Goal: Task Accomplishment & Management: Complete application form

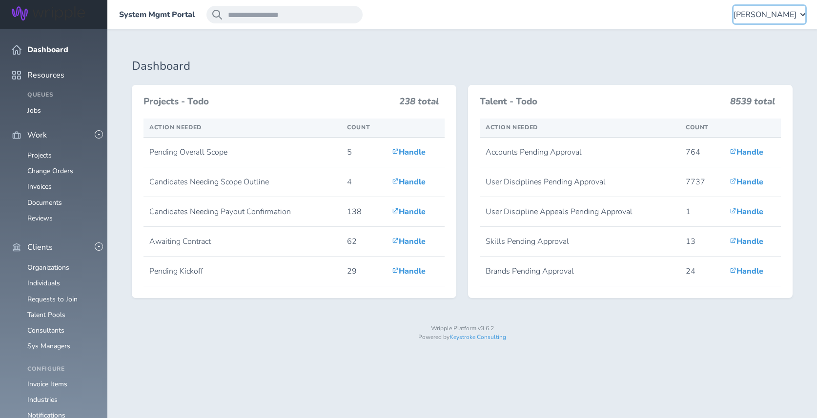
click at [751, 20] on div "[PERSON_NAME]" at bounding box center [770, 15] width 72 height 18
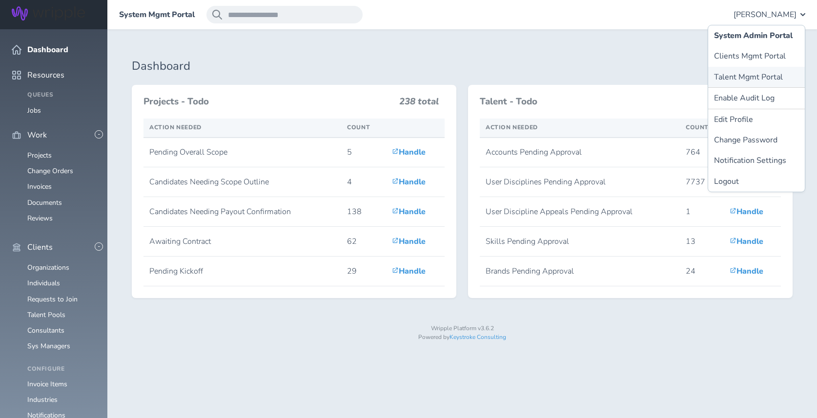
click at [748, 81] on link "Talent Mgmt Portal" at bounding box center [756, 77] width 97 height 21
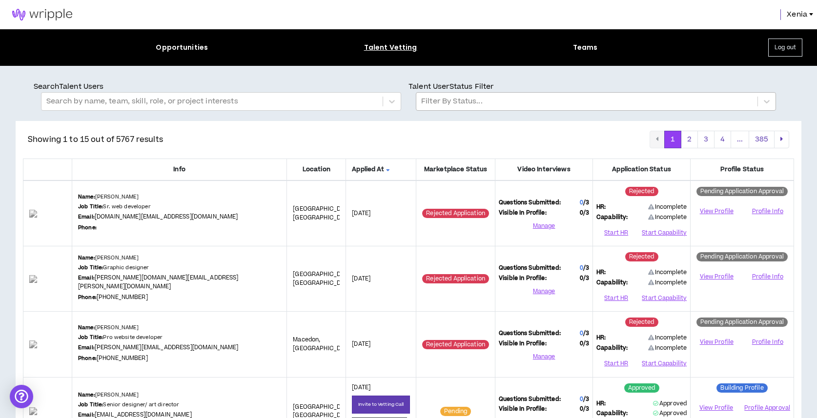
click at [577, 102] on div at bounding box center [587, 101] width 332 height 13
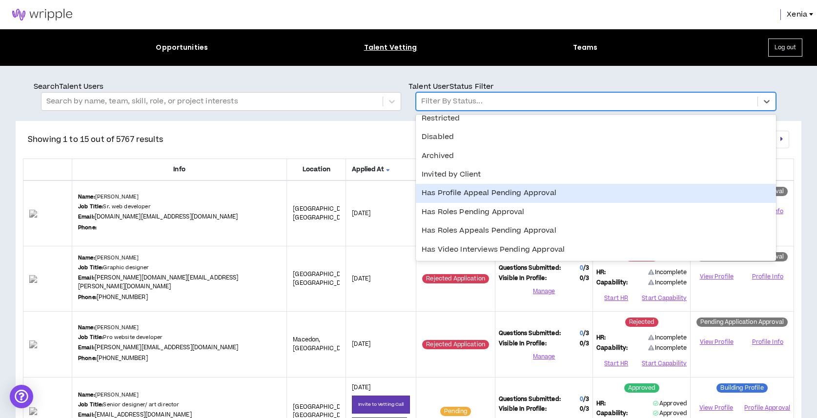
scroll to position [176, 0]
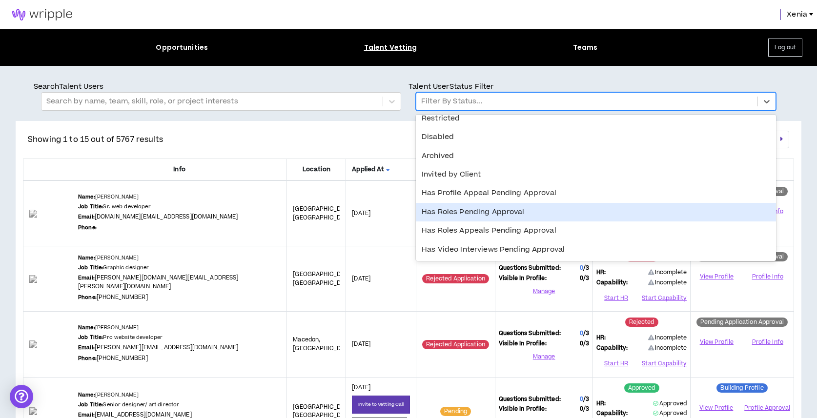
click at [521, 212] on div "Has Roles Pending Approval" at bounding box center [596, 212] width 360 height 19
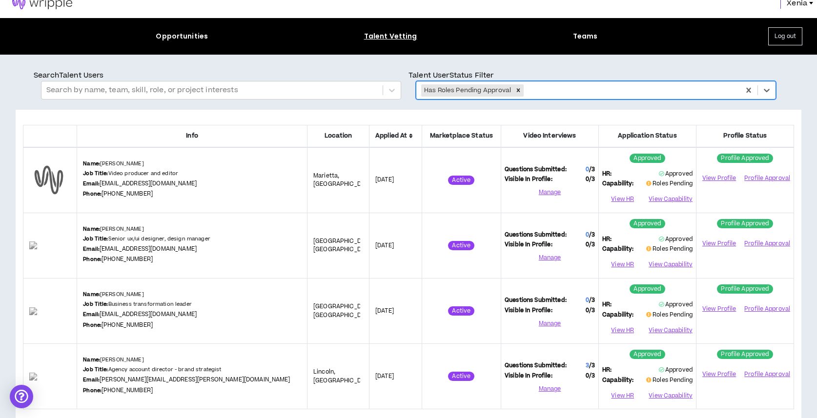
scroll to position [40, 0]
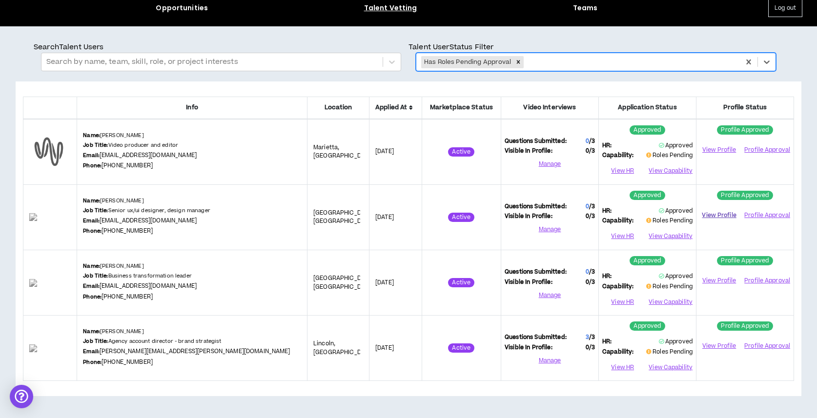
click at [721, 209] on link "View Profile" at bounding box center [719, 215] width 39 height 17
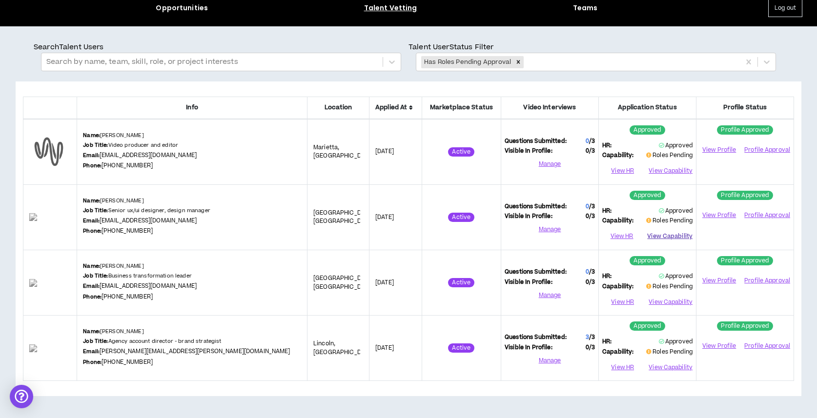
click at [672, 238] on button "View Capability" at bounding box center [669, 236] width 45 height 15
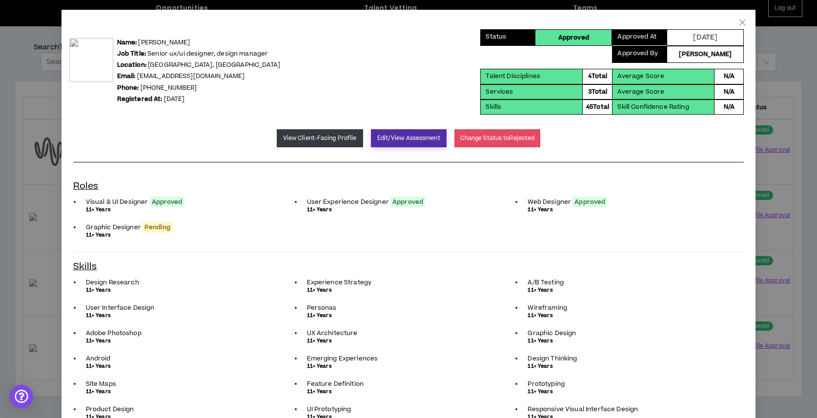
click at [410, 144] on button "Edit/View Assessment" at bounding box center [409, 138] width 76 height 18
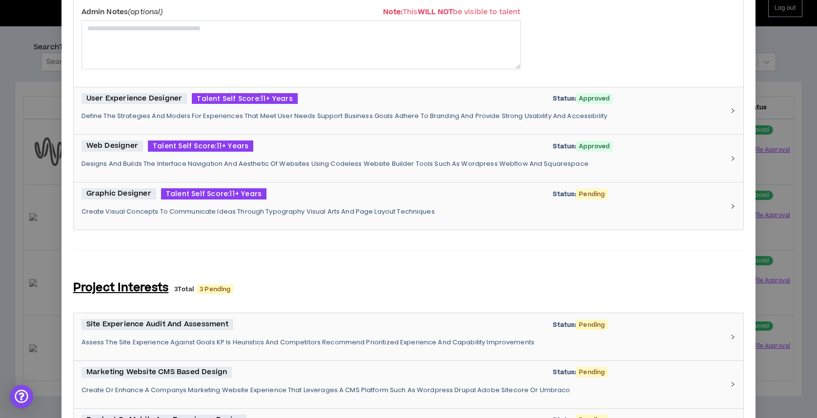
scroll to position [396, 0]
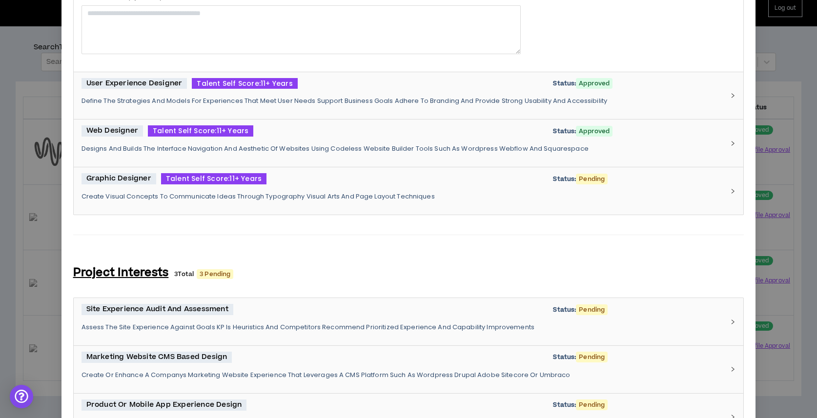
click at [310, 200] on p "Create Visual Concepts To Communicate Ideas Through Typography Visual Arts And …" at bounding box center [403, 196] width 643 height 9
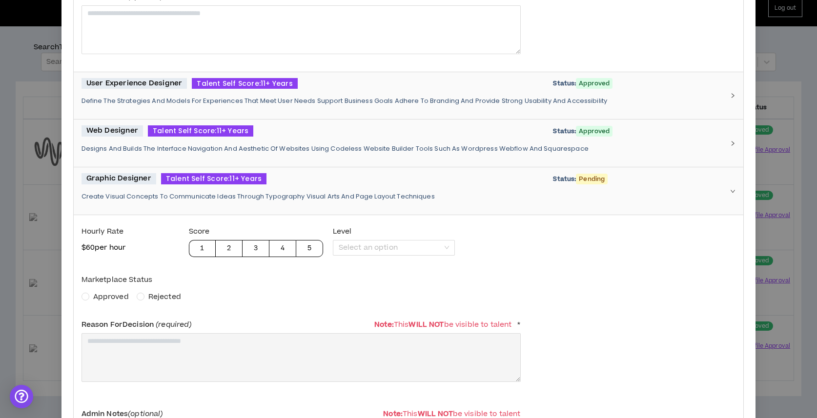
click at [110, 292] on span "Approved" at bounding box center [111, 297] width 36 height 10
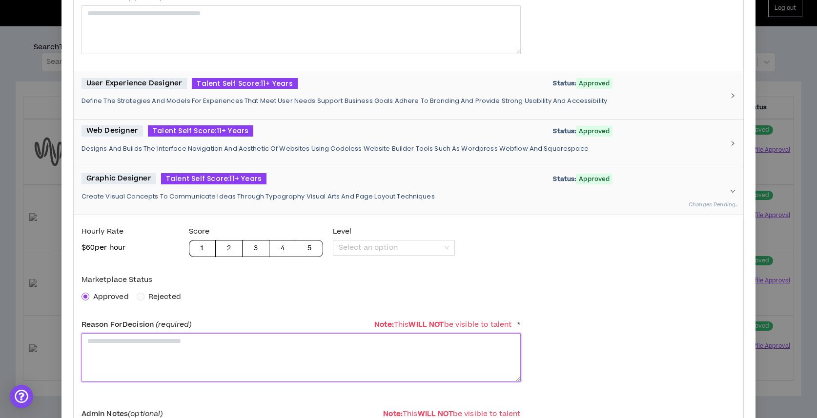
click at [141, 349] on textarea at bounding box center [301, 357] width 439 height 48
type textarea "*"
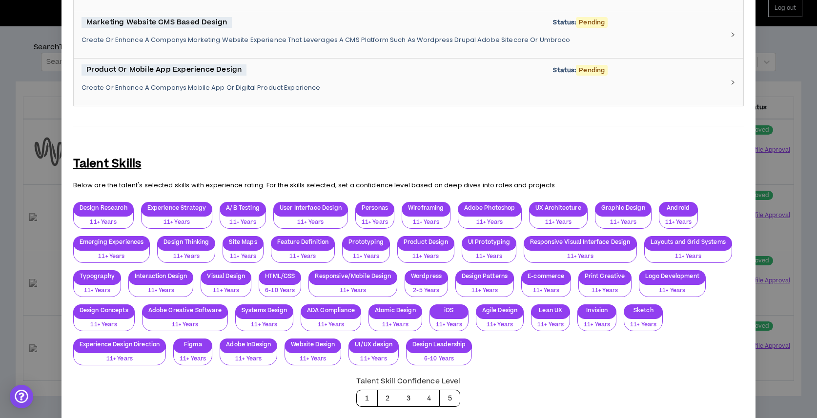
scroll to position [1090, 0]
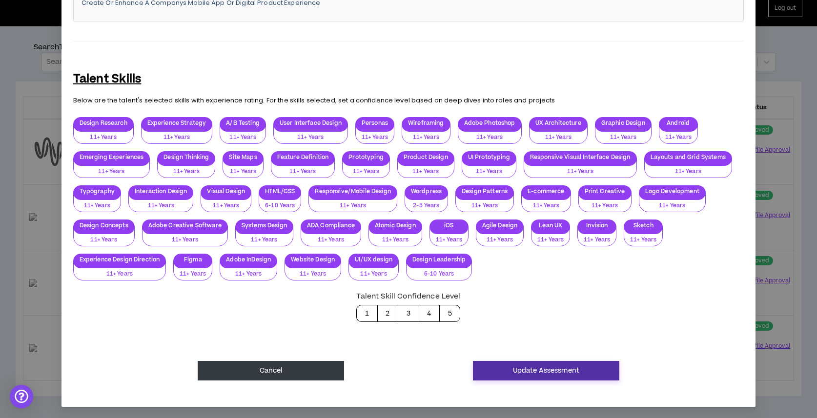
type textarea "**********"
click at [573, 372] on button "Update Assessment" at bounding box center [546, 371] width 146 height 20
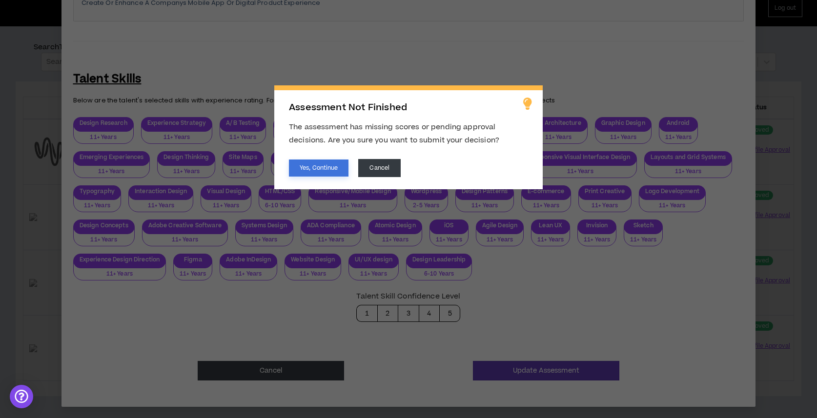
click at [339, 171] on button "Yes, Continue" at bounding box center [319, 168] width 60 height 17
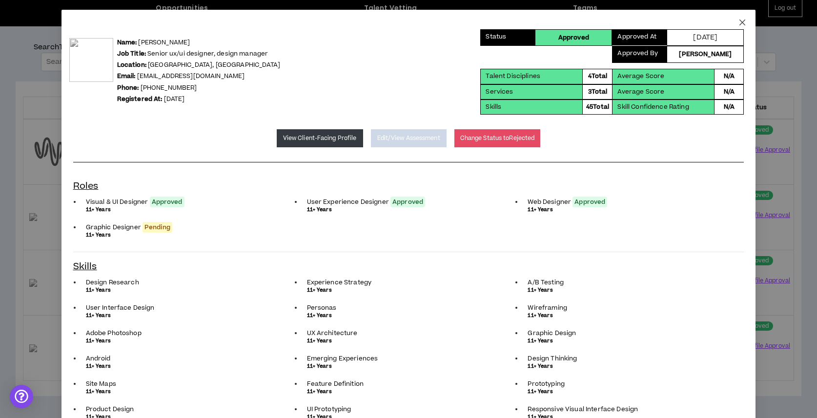
scroll to position [0, 0]
click at [742, 22] on icon "close" at bounding box center [743, 23] width 8 height 8
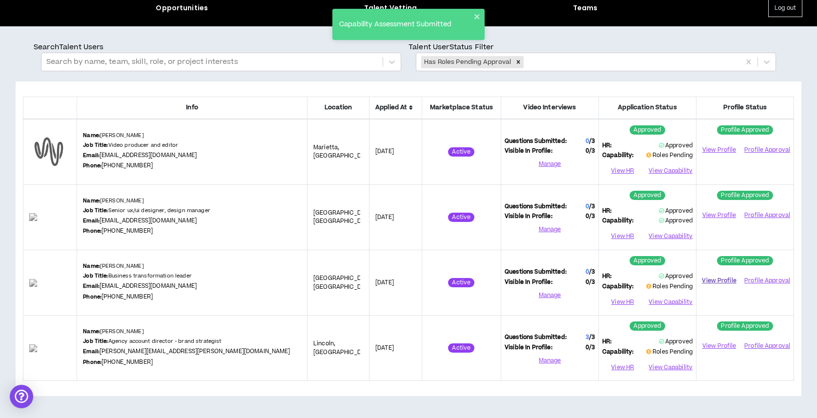
click at [718, 284] on link "View Profile" at bounding box center [719, 280] width 39 height 17
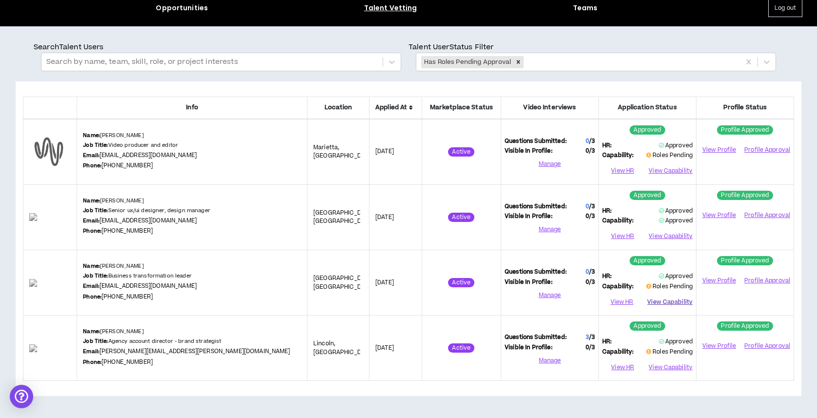
click at [666, 306] on button "View Capability" at bounding box center [669, 302] width 45 height 15
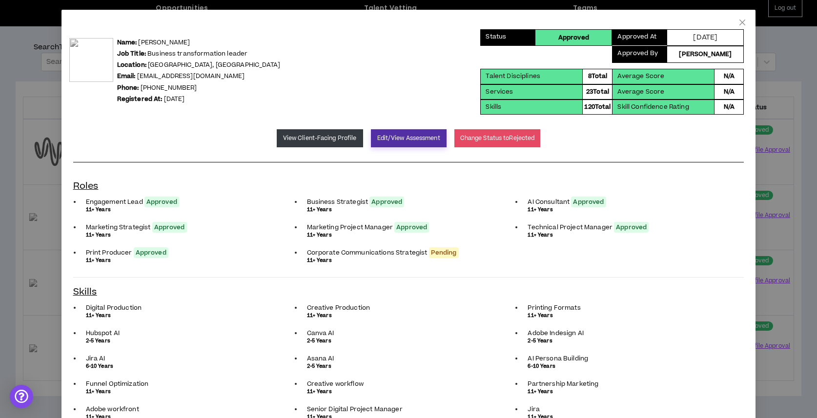
click at [394, 139] on button "Edit/View Assessment" at bounding box center [409, 138] width 76 height 18
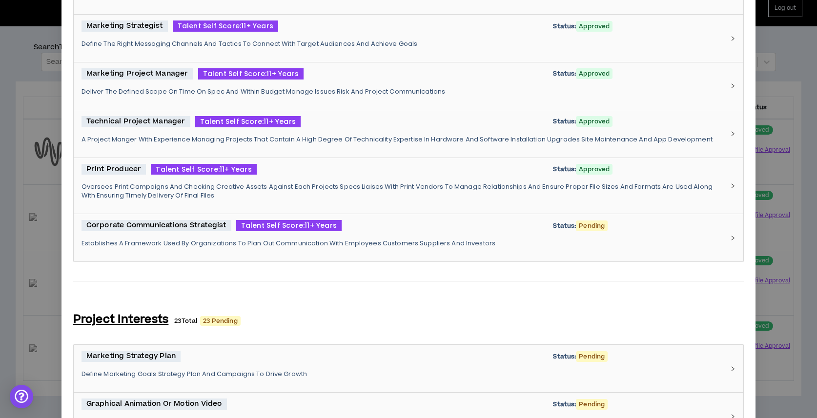
scroll to position [540, 0]
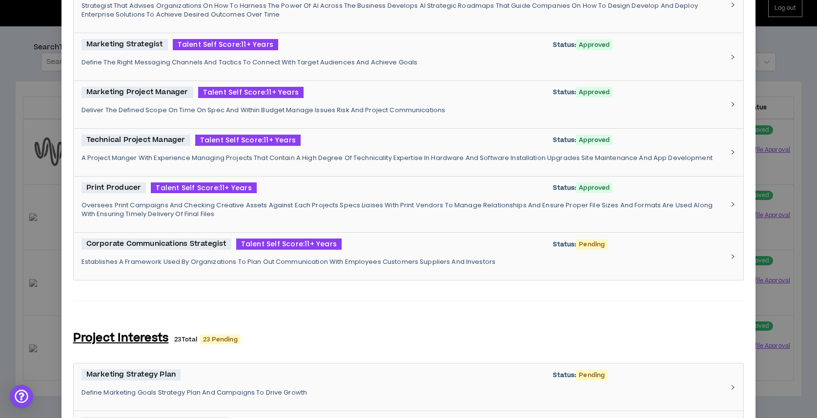
click at [350, 255] on div "Corporate Communications Strategist Talent Self Score: 11+ Years Status: Pendin…" at bounding box center [403, 257] width 643 height 36
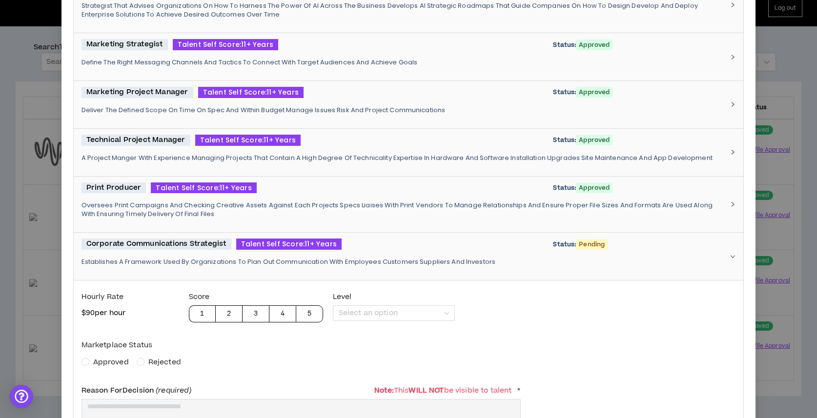
click at [113, 359] on span "Approved" at bounding box center [111, 362] width 36 height 10
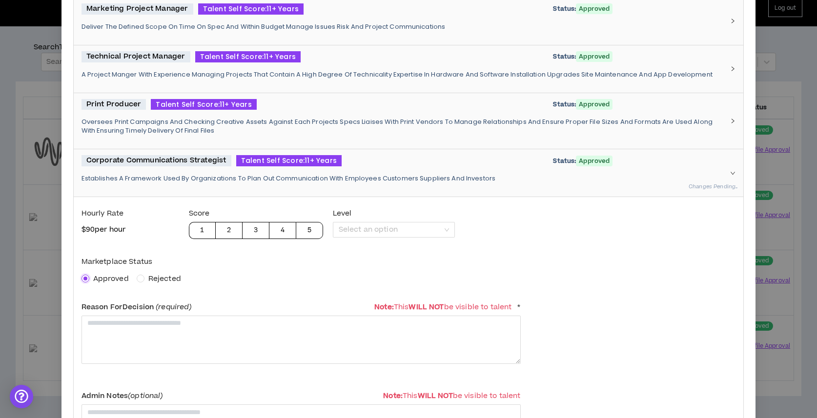
scroll to position [640, 0]
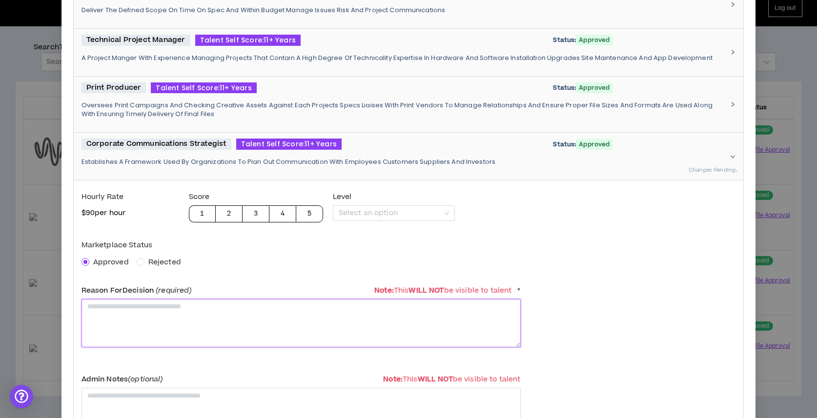
click at [130, 328] on textarea at bounding box center [301, 323] width 439 height 48
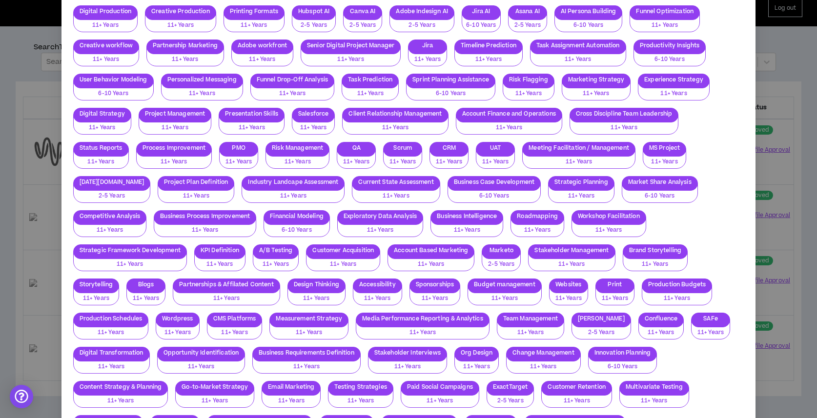
scroll to position [2614, 0]
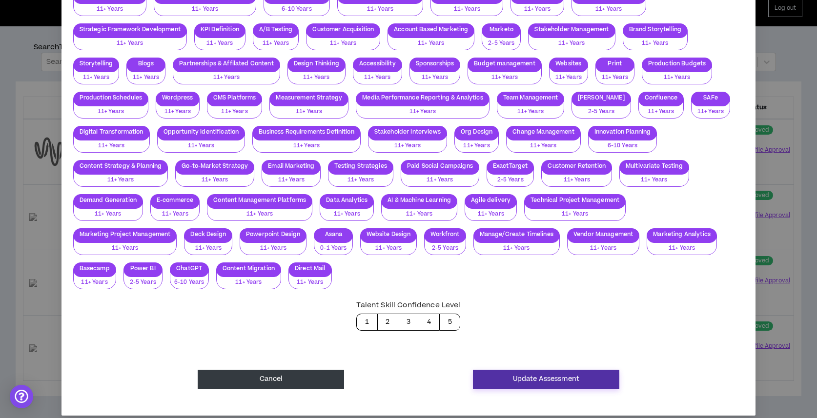
type textarea "**********"
click at [559, 371] on button "Update Assessment" at bounding box center [546, 380] width 146 height 20
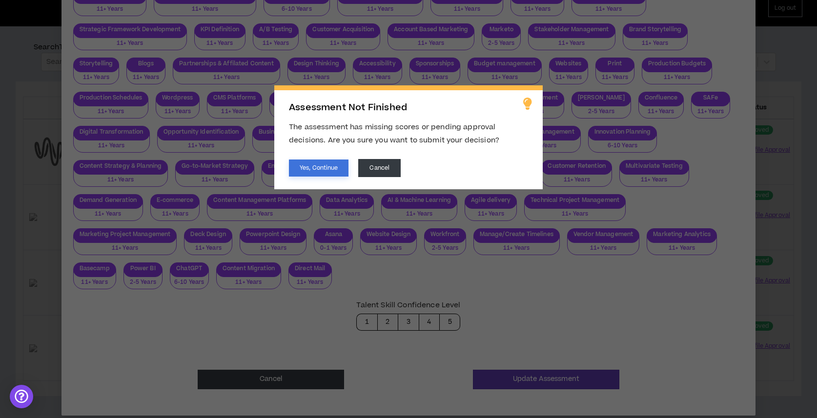
click at [317, 169] on button "Yes, Continue" at bounding box center [319, 168] width 60 height 17
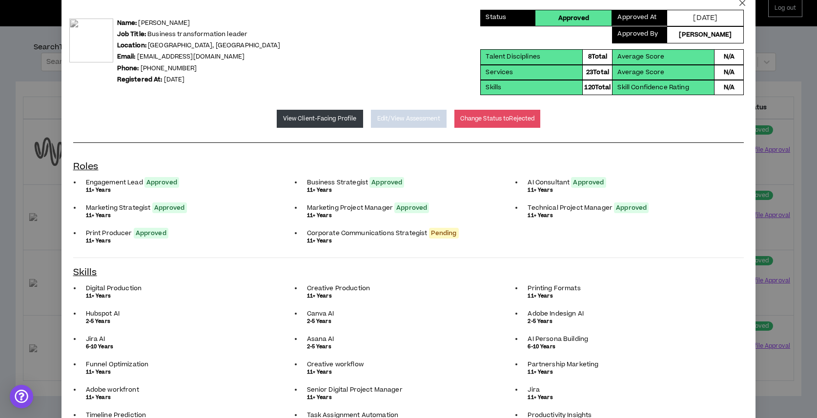
scroll to position [0, 0]
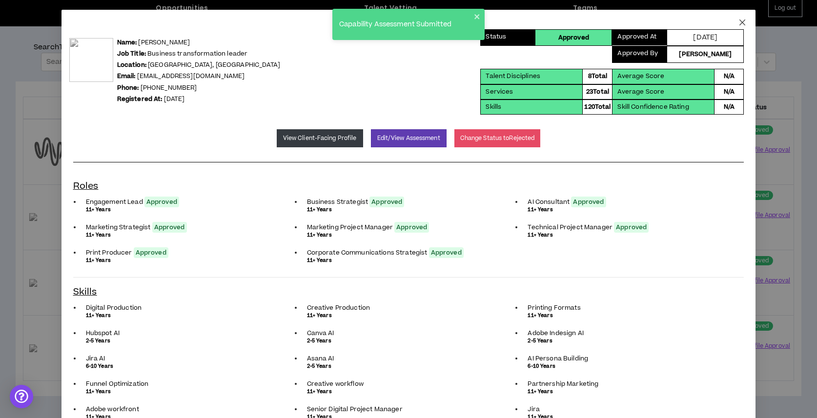
click at [742, 21] on icon "close" at bounding box center [743, 23] width 8 height 8
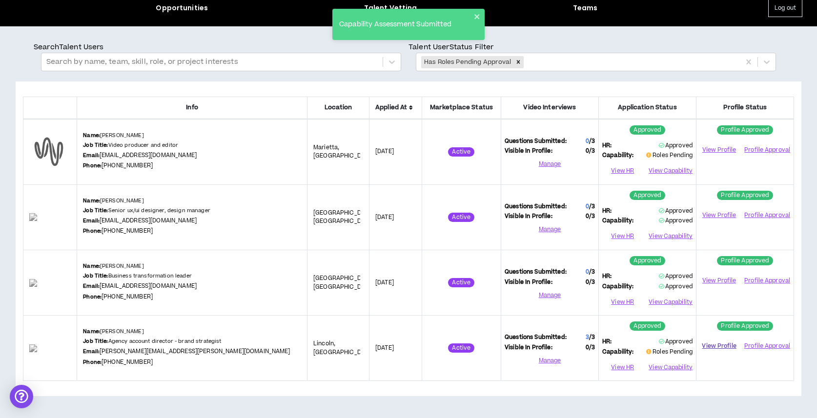
click at [724, 344] on link "View Profile" at bounding box center [719, 346] width 39 height 17
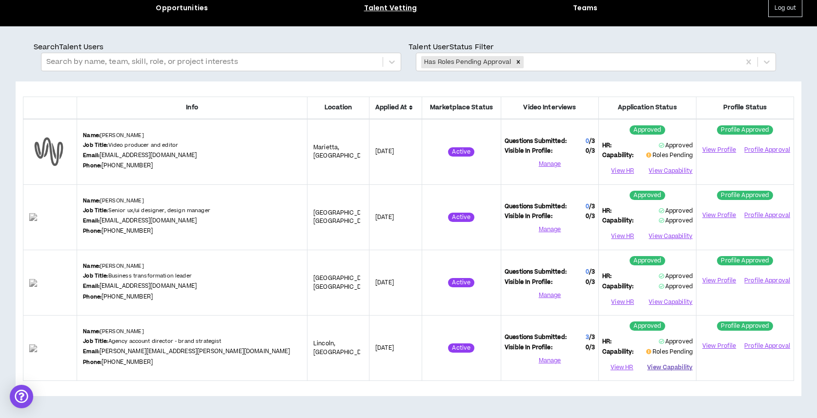
click at [673, 368] on button "View Capability" at bounding box center [669, 367] width 45 height 15
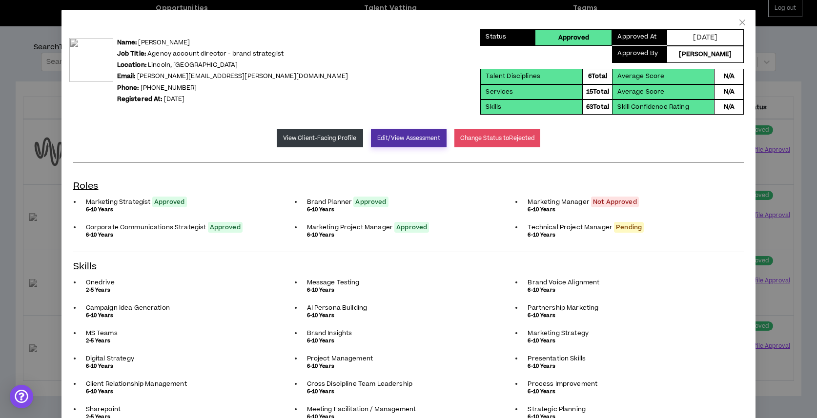
click at [394, 138] on button "Edit/View Assessment" at bounding box center [409, 138] width 76 height 18
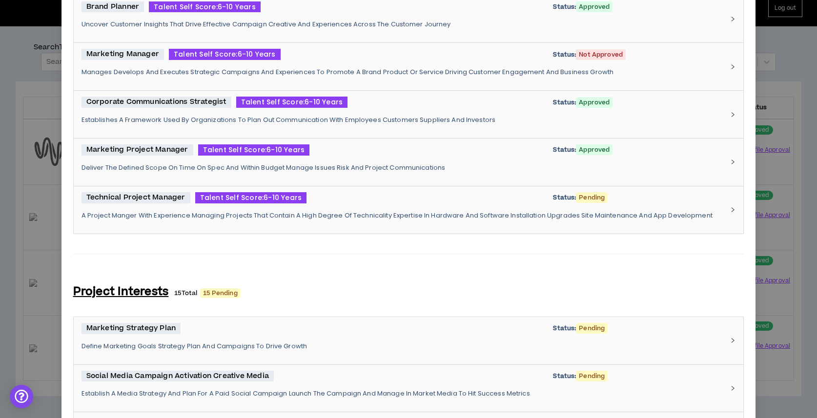
scroll to position [552, 0]
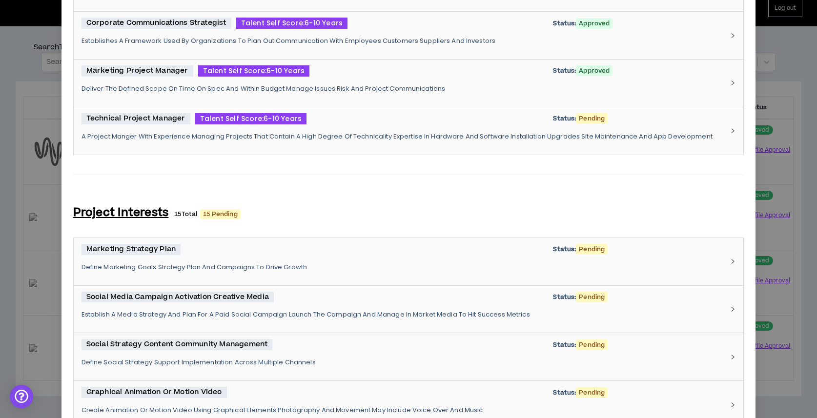
click at [339, 127] on div "Technical Project Manager Talent Self Score: 6-10 Years Status: Pending A Proje…" at bounding box center [403, 131] width 643 height 36
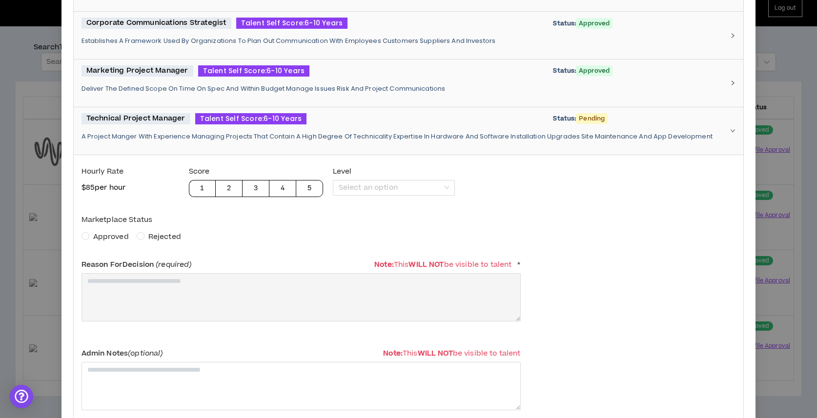
click at [154, 232] on span "Rejected" at bounding box center [164, 237] width 33 height 10
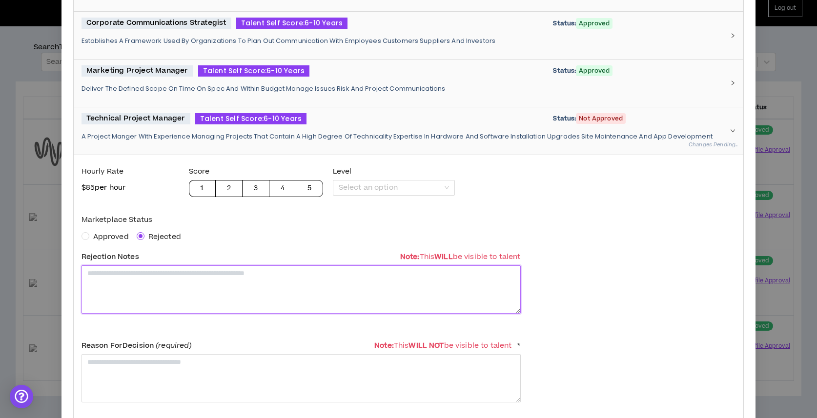
click at [153, 309] on textarea at bounding box center [301, 290] width 439 height 48
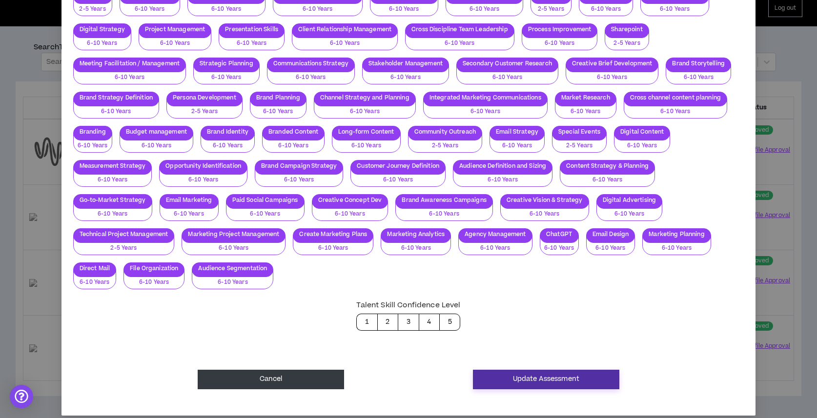
type textarea "**********"
click at [547, 370] on button "Update Assessment" at bounding box center [546, 380] width 146 height 20
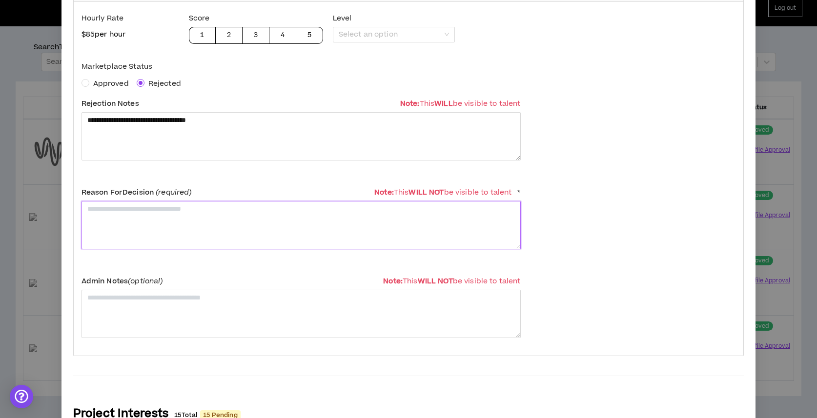
scroll to position [687, 0]
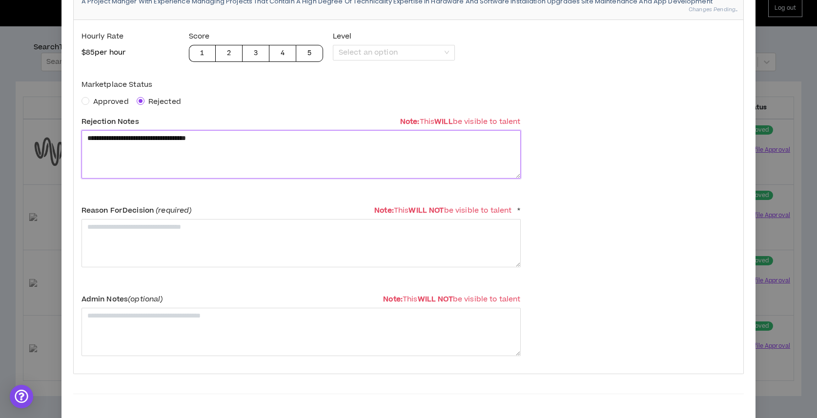
click at [248, 133] on textarea "**********" at bounding box center [301, 154] width 439 height 48
click at [243, 273] on div "**********" at bounding box center [301, 197] width 439 height 339
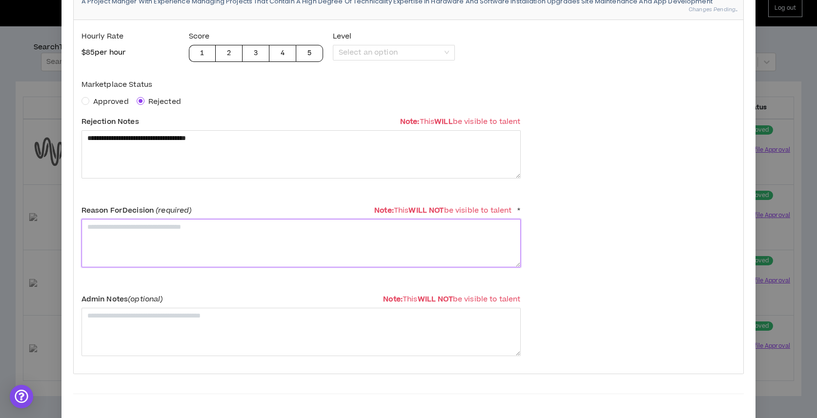
click at [246, 249] on textarea at bounding box center [301, 243] width 439 height 48
paste textarea "**********"
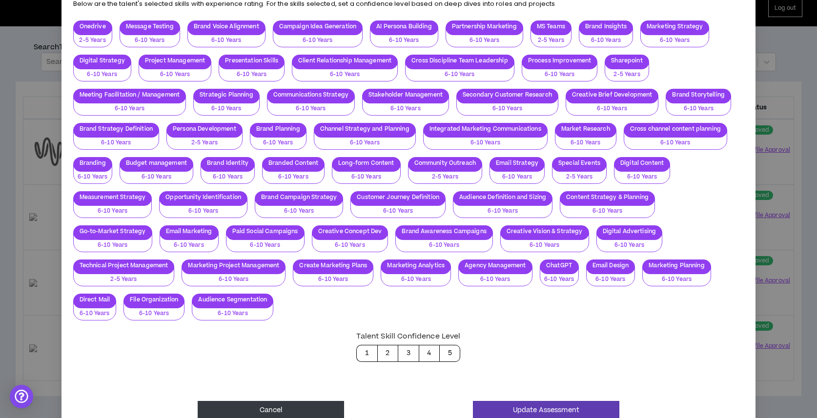
scroll to position [1986, 0]
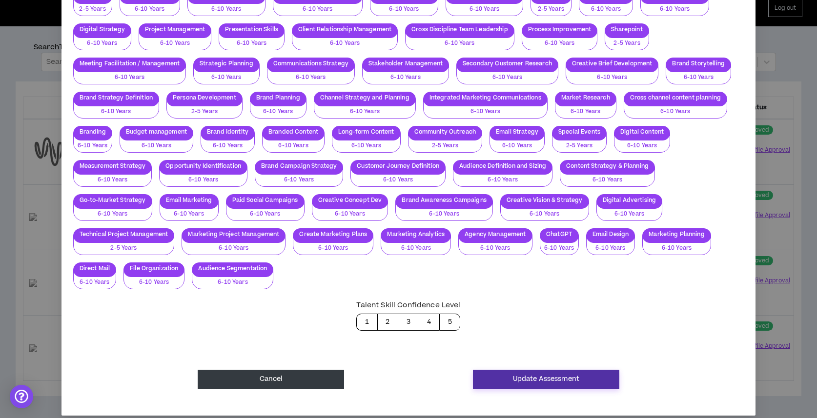
type textarea "**********"
click at [510, 370] on button "Update Assessment" at bounding box center [546, 380] width 146 height 20
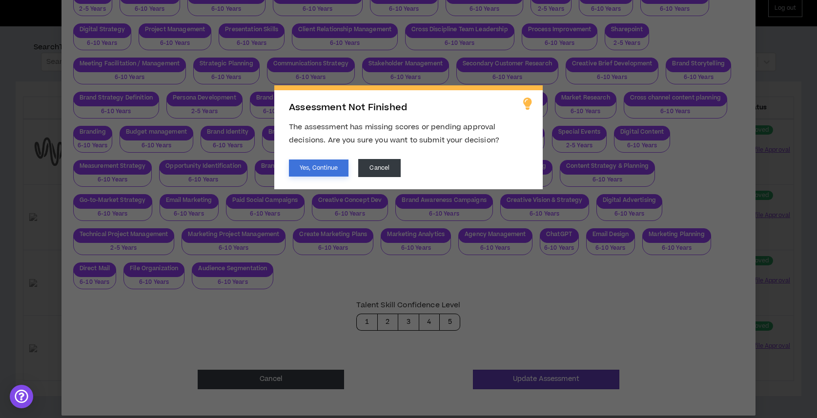
click at [336, 172] on button "Yes, Continue" at bounding box center [319, 168] width 60 height 17
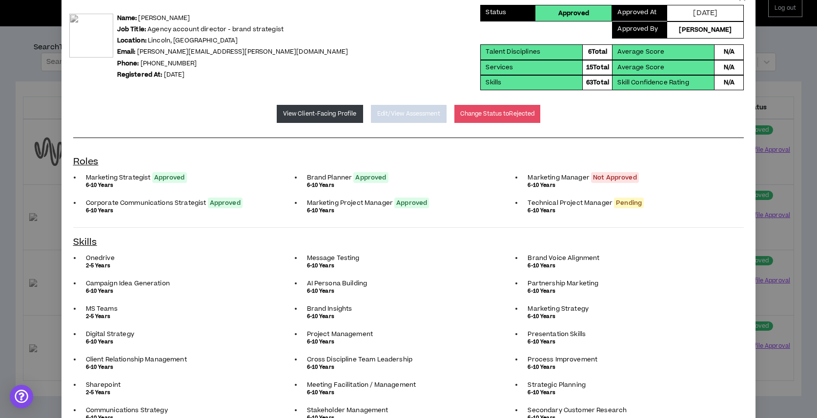
scroll to position [0, 0]
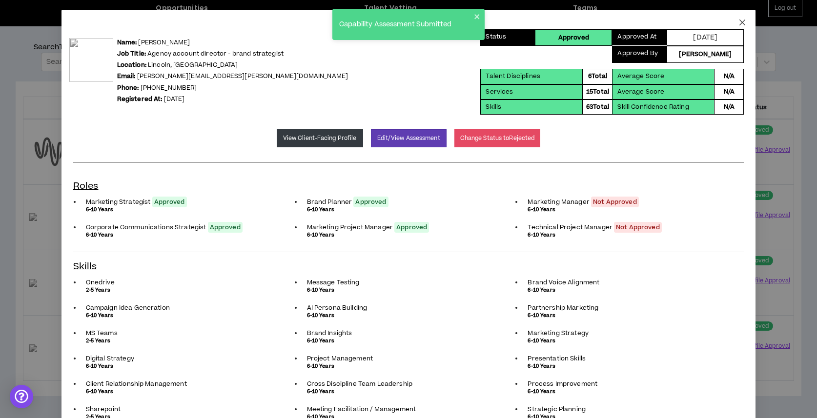
click at [740, 26] on icon "close" at bounding box center [743, 23] width 8 height 8
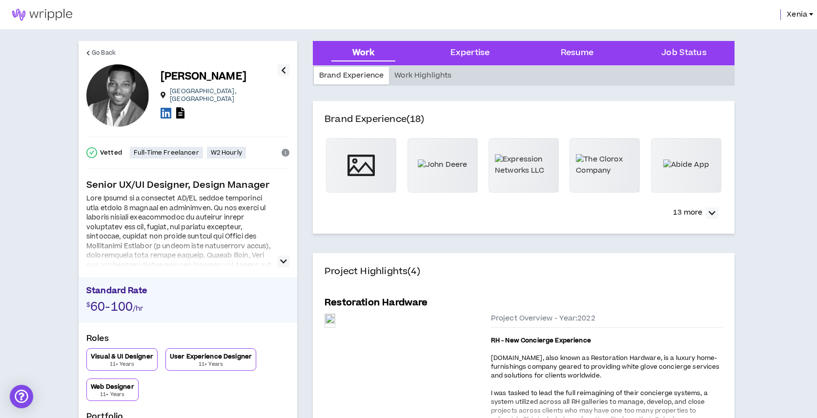
click at [279, 258] on button "button" at bounding box center [284, 262] width 12 height 12
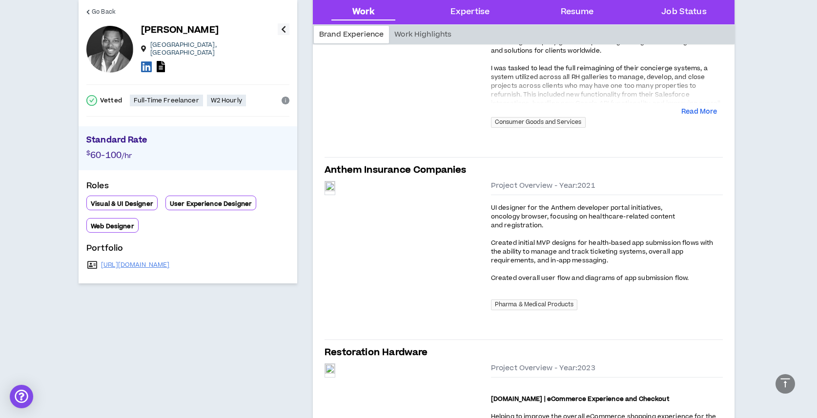
scroll to position [326, 0]
click at [153, 261] on link "http://willtaylor.work" at bounding box center [135, 265] width 69 height 8
click at [159, 63] on icon at bounding box center [161, 66] width 8 height 11
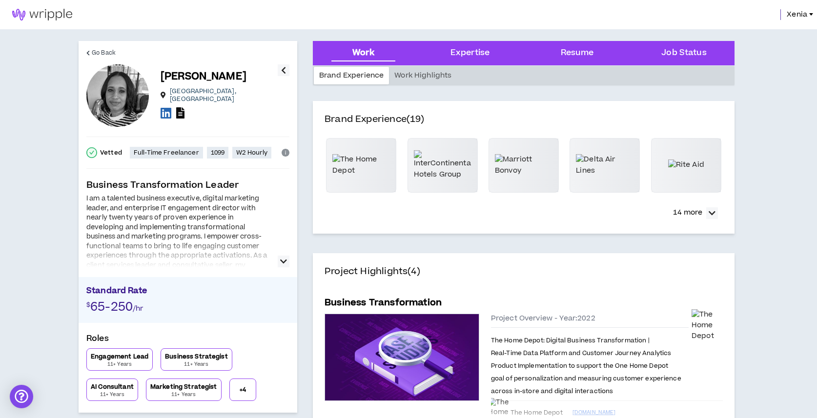
click at [182, 116] on link at bounding box center [180, 113] width 8 height 13
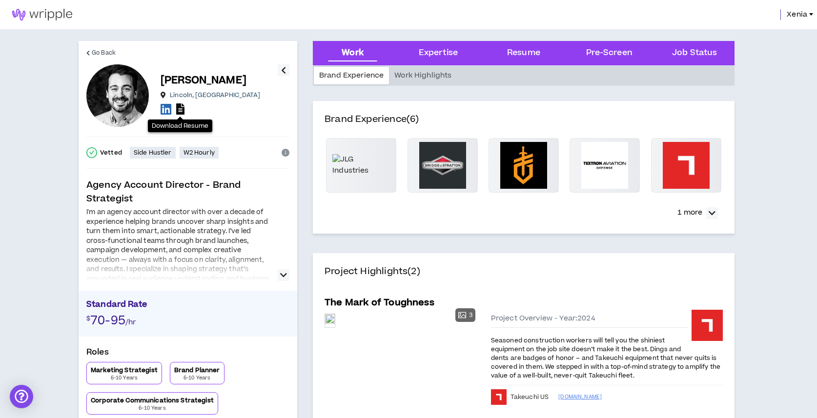
click at [181, 107] on icon at bounding box center [180, 109] width 8 height 11
